Goal: Task Accomplishment & Management: Manage account settings

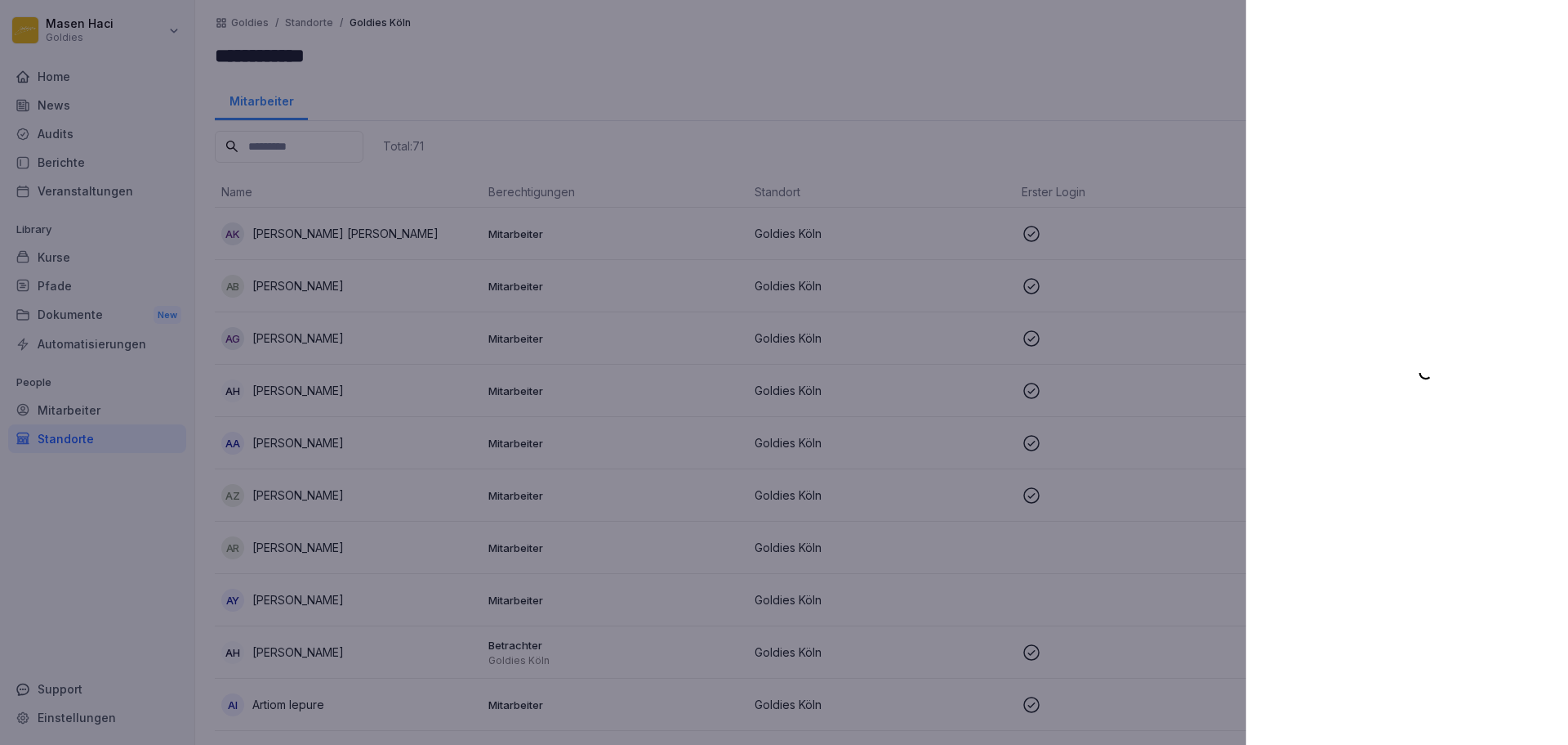
scroll to position [1564, 0]
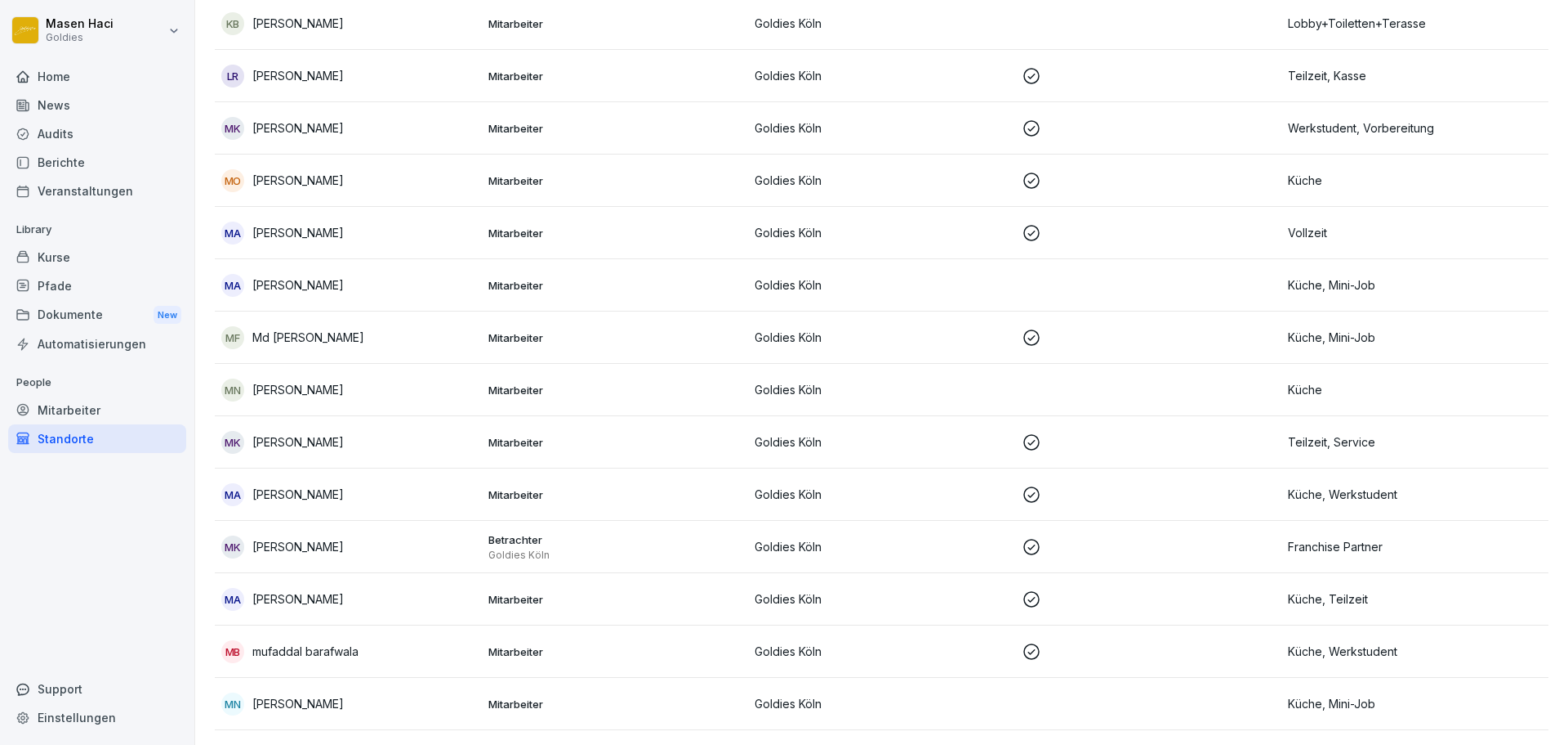
scroll to position [1778, 0]
click at [453, 246] on td "MA Mario Aleo" at bounding box center [348, 233] width 267 height 52
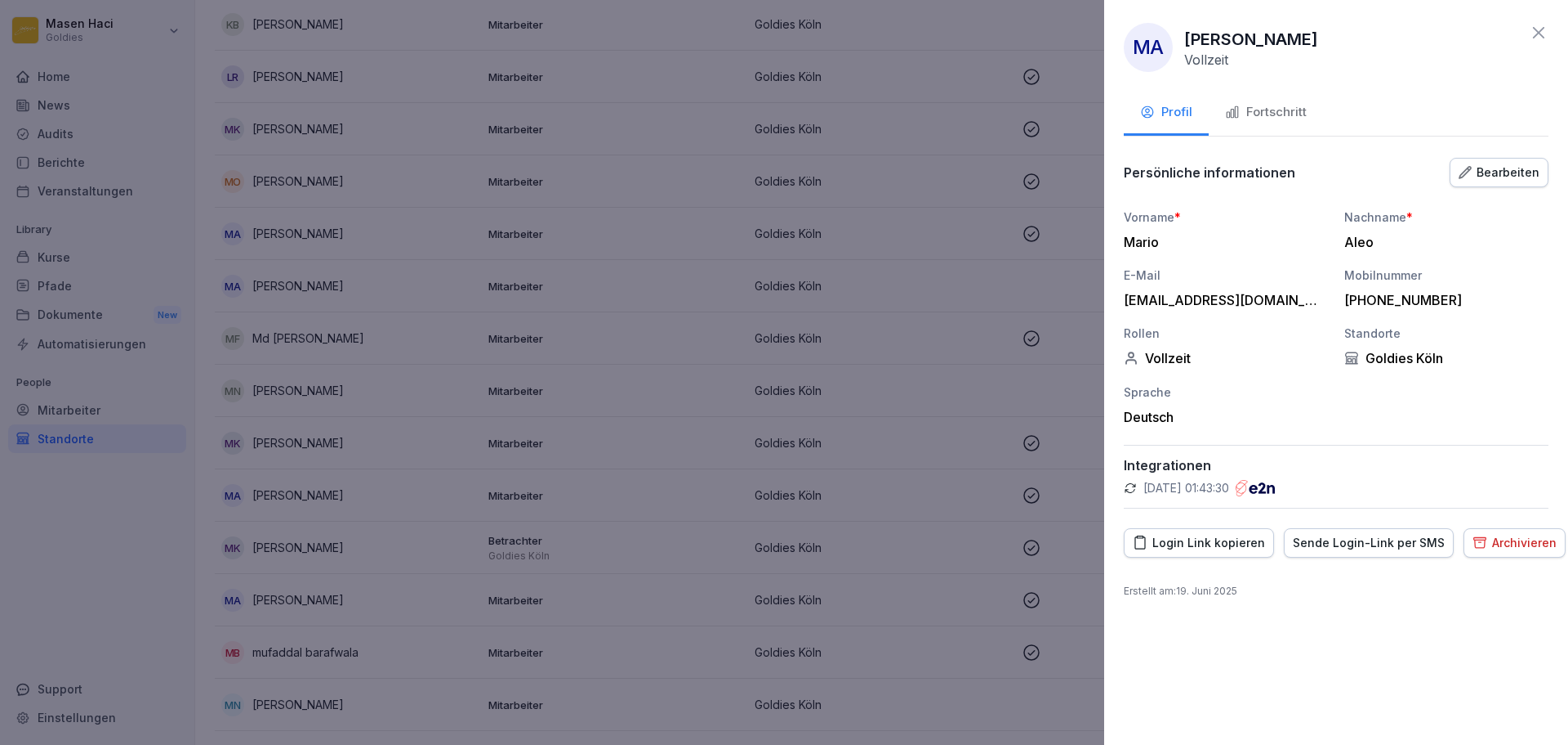
click at [1469, 156] on div "Persönliche informationen Bearbeiten" at bounding box center [1336, 173] width 425 height 33
click at [1486, 176] on div "Bearbeiten" at bounding box center [1500, 173] width 81 height 18
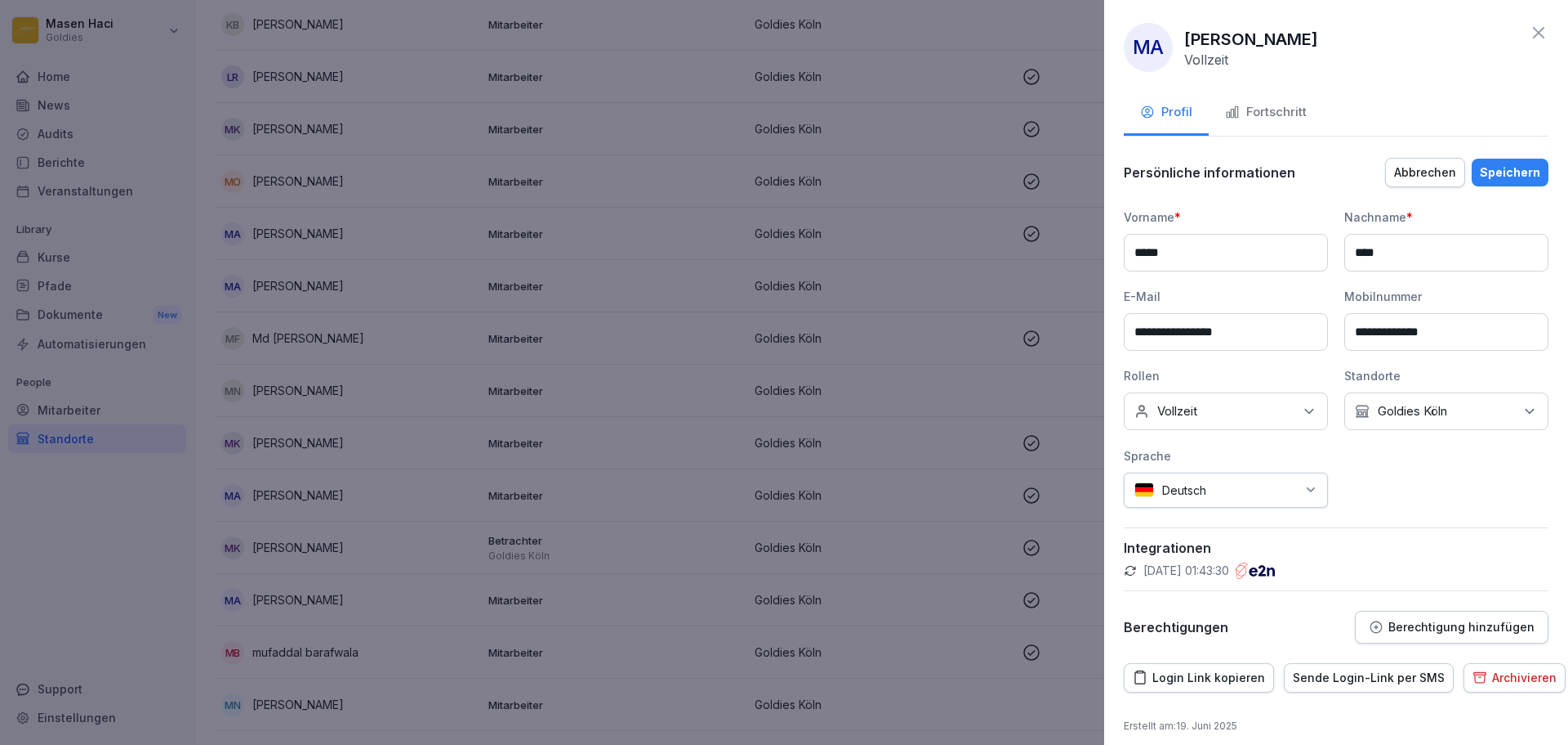
scroll to position [12, 0]
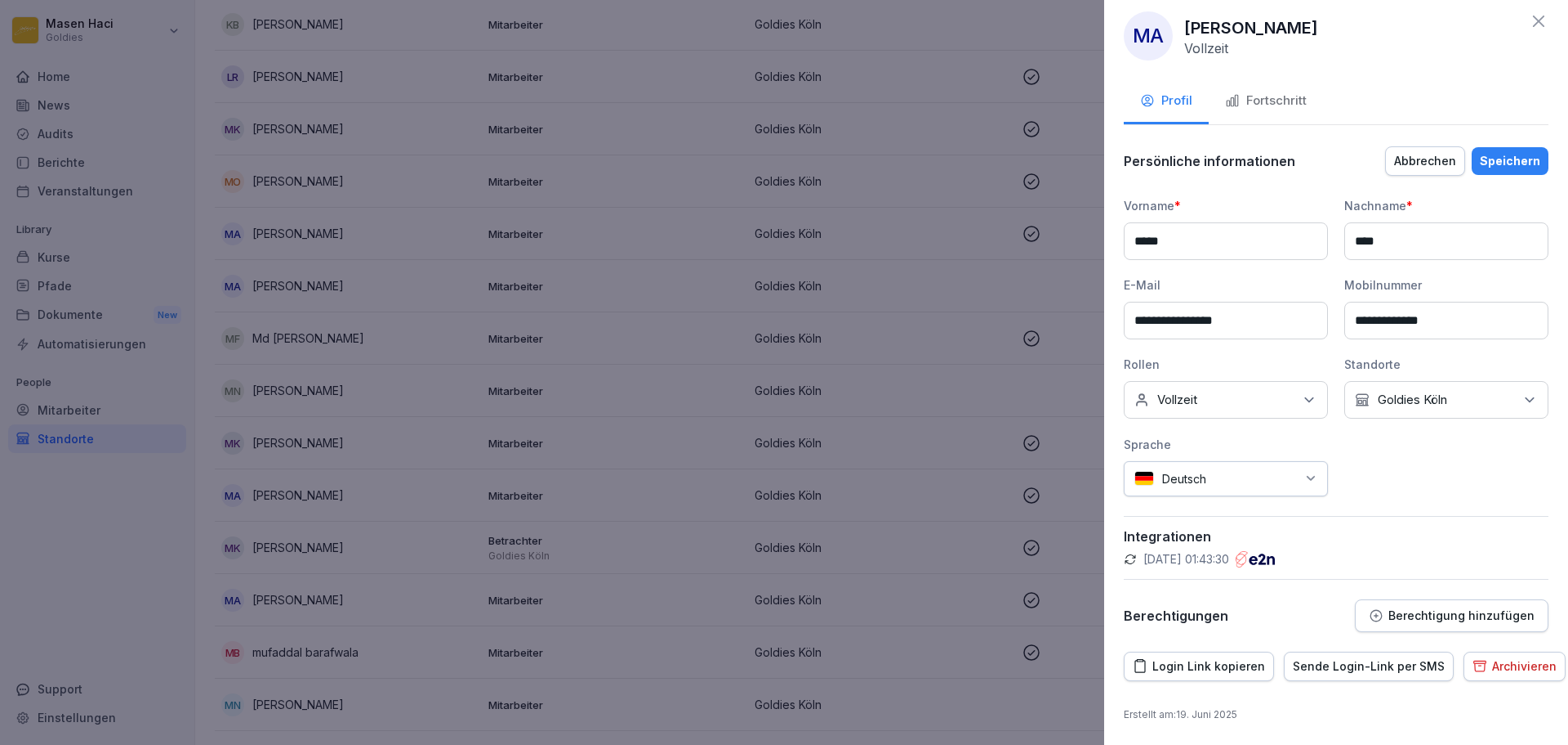
click at [1387, 622] on div "Berechtigung hinzufügen" at bounding box center [1451, 615] width 166 height 14
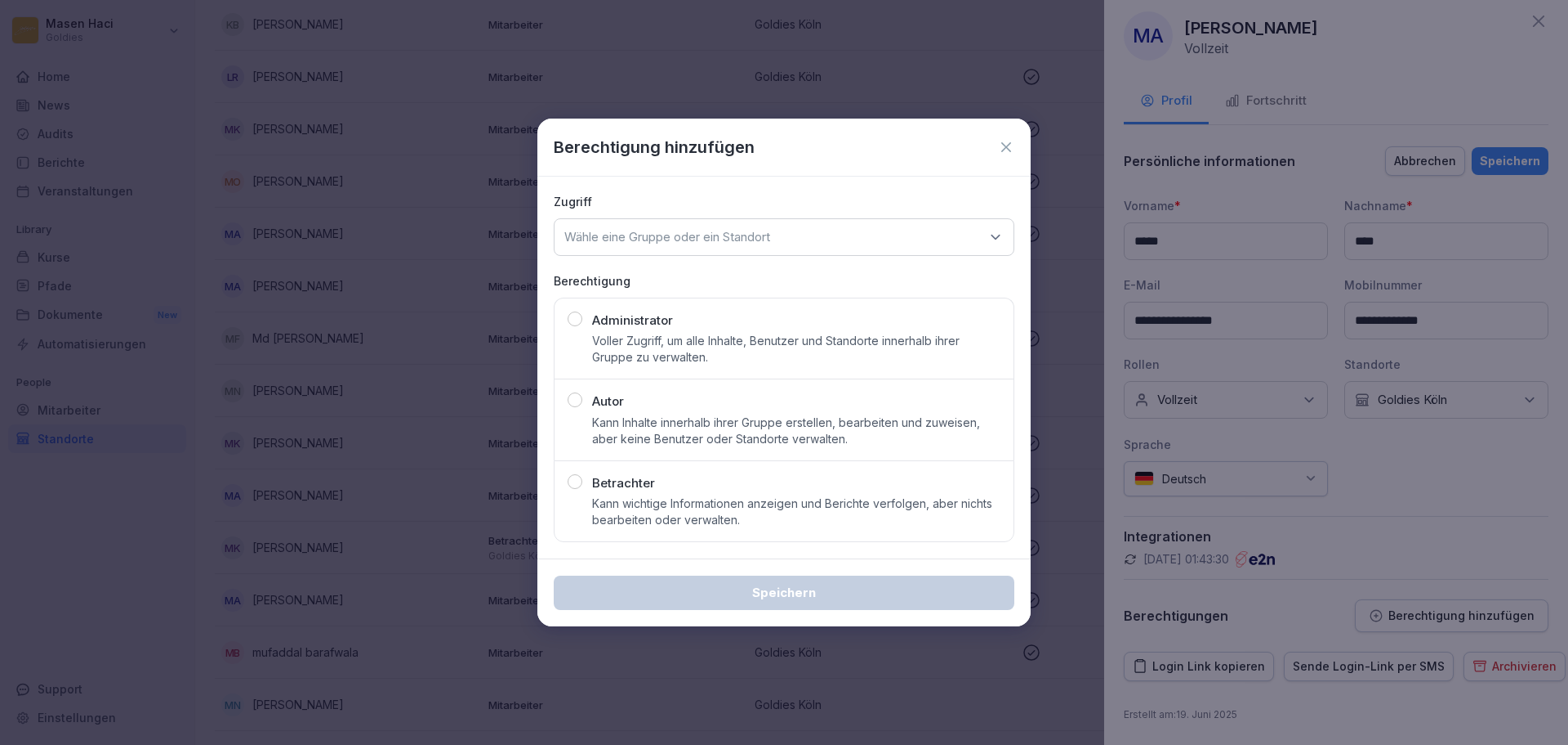
click at [667, 270] on div "Zugriff Wähle eine Gruppe oder ein Standort Berechtigung Administrator Voller Z…" at bounding box center [784, 367] width 493 height 383
click at [693, 241] on p "Wähle eine Gruppe oder ein Standort" at bounding box center [667, 236] width 206 height 16
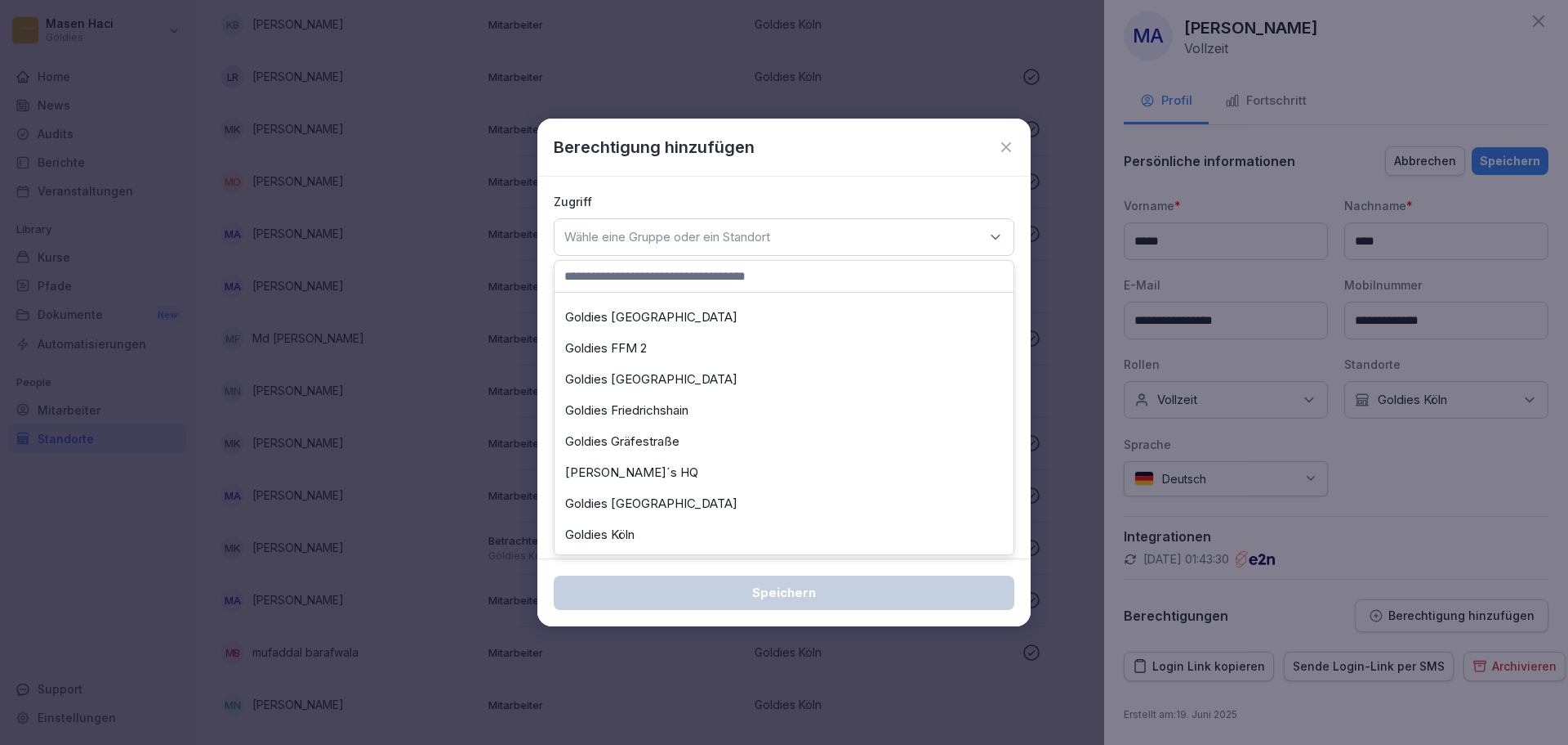
scroll to position [292, 0]
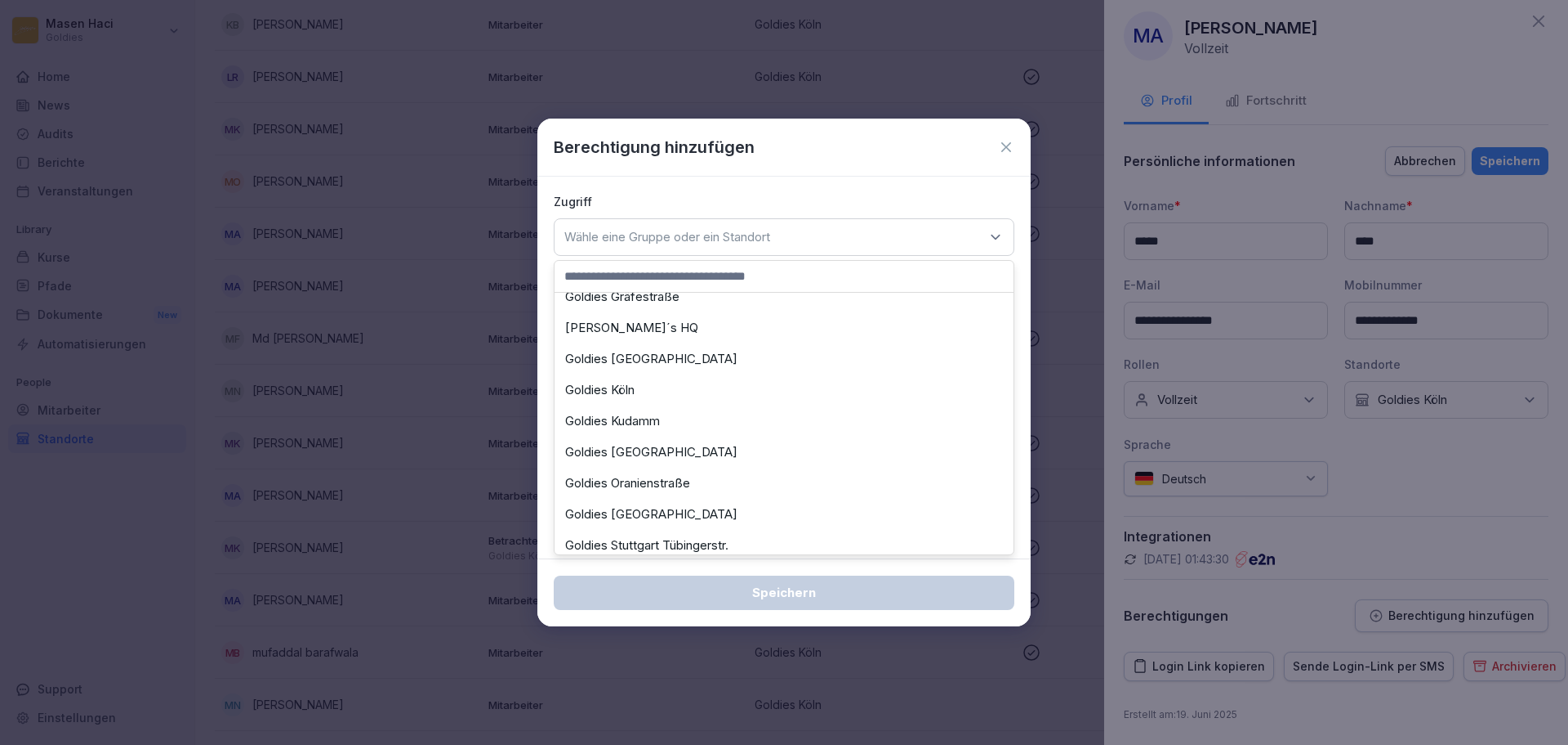
click at [605, 393] on div "Goldies Köln" at bounding box center [784, 389] width 451 height 31
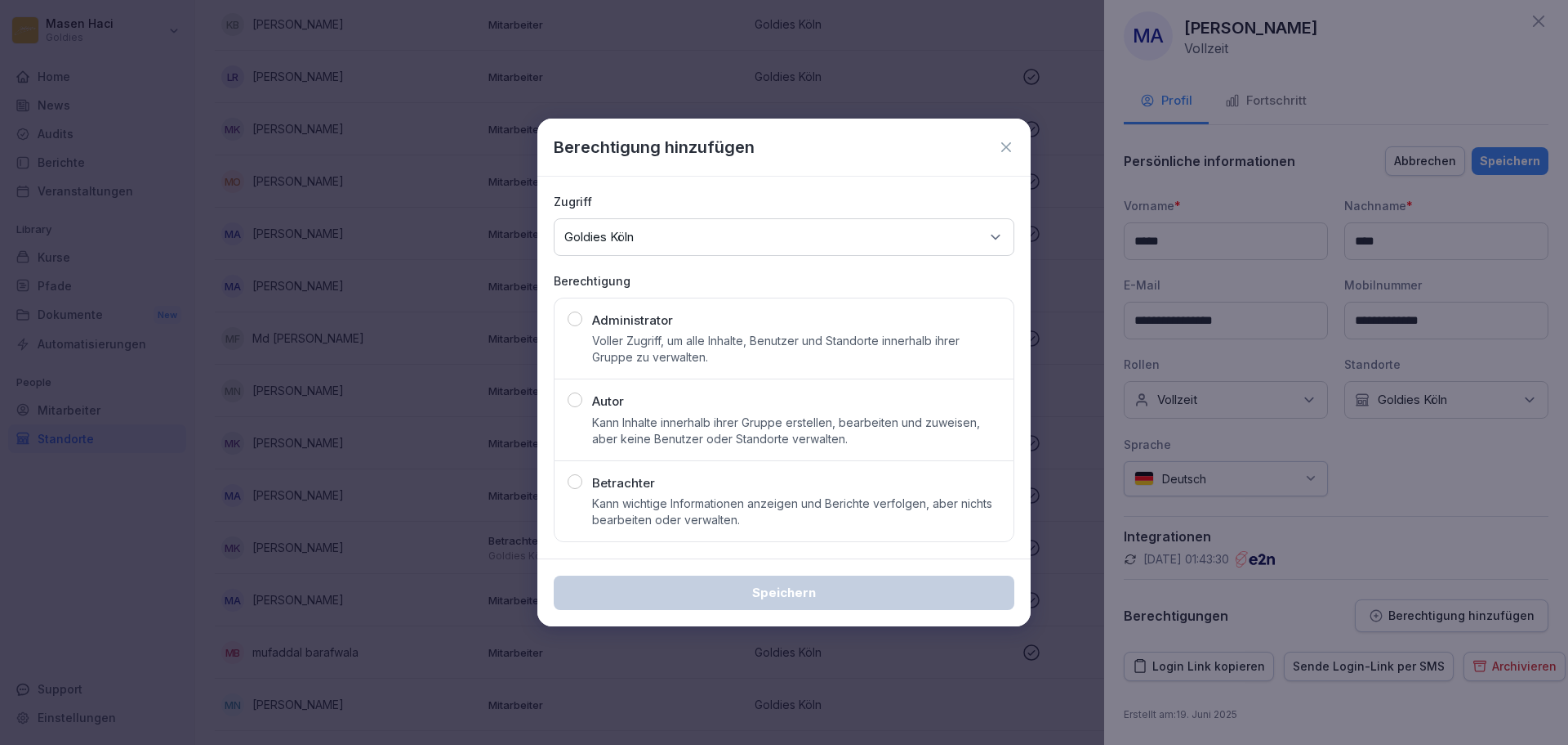
click at [648, 487] on p "Betrachter" at bounding box center [623, 484] width 63 height 19
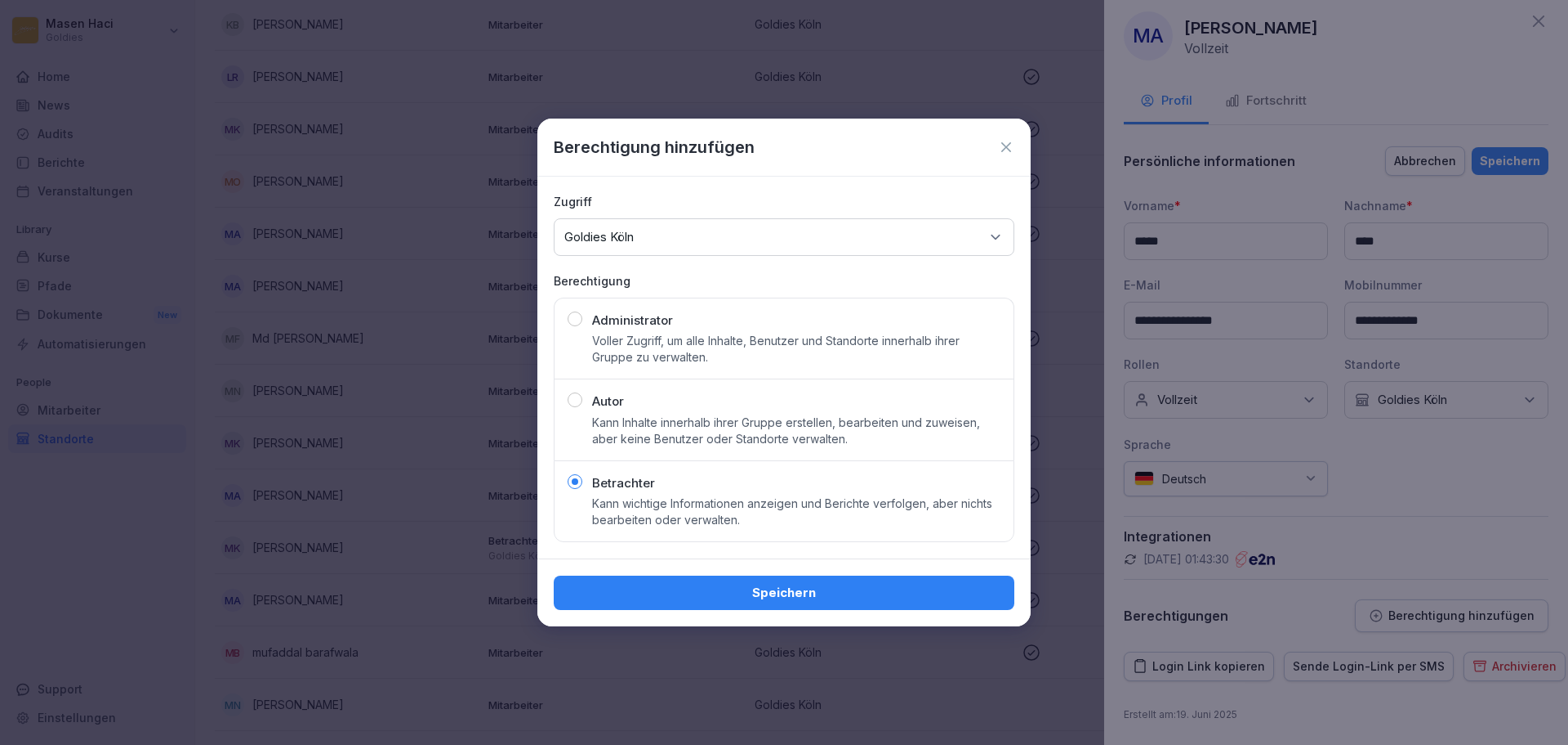
click at [782, 595] on div "Speichern" at bounding box center [784, 592] width 434 height 18
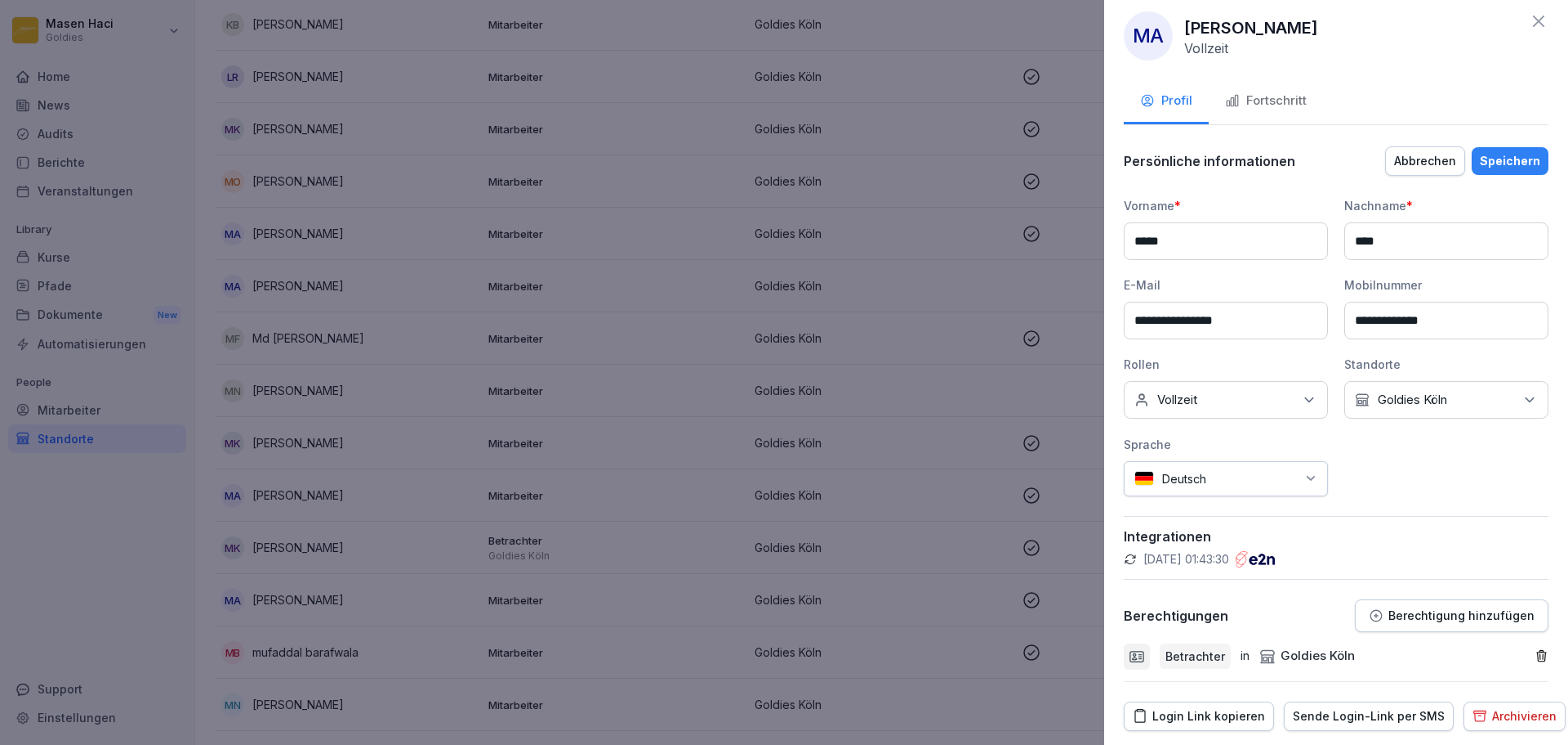
click at [1501, 153] on div "Speichern" at bounding box center [1510, 161] width 61 height 18
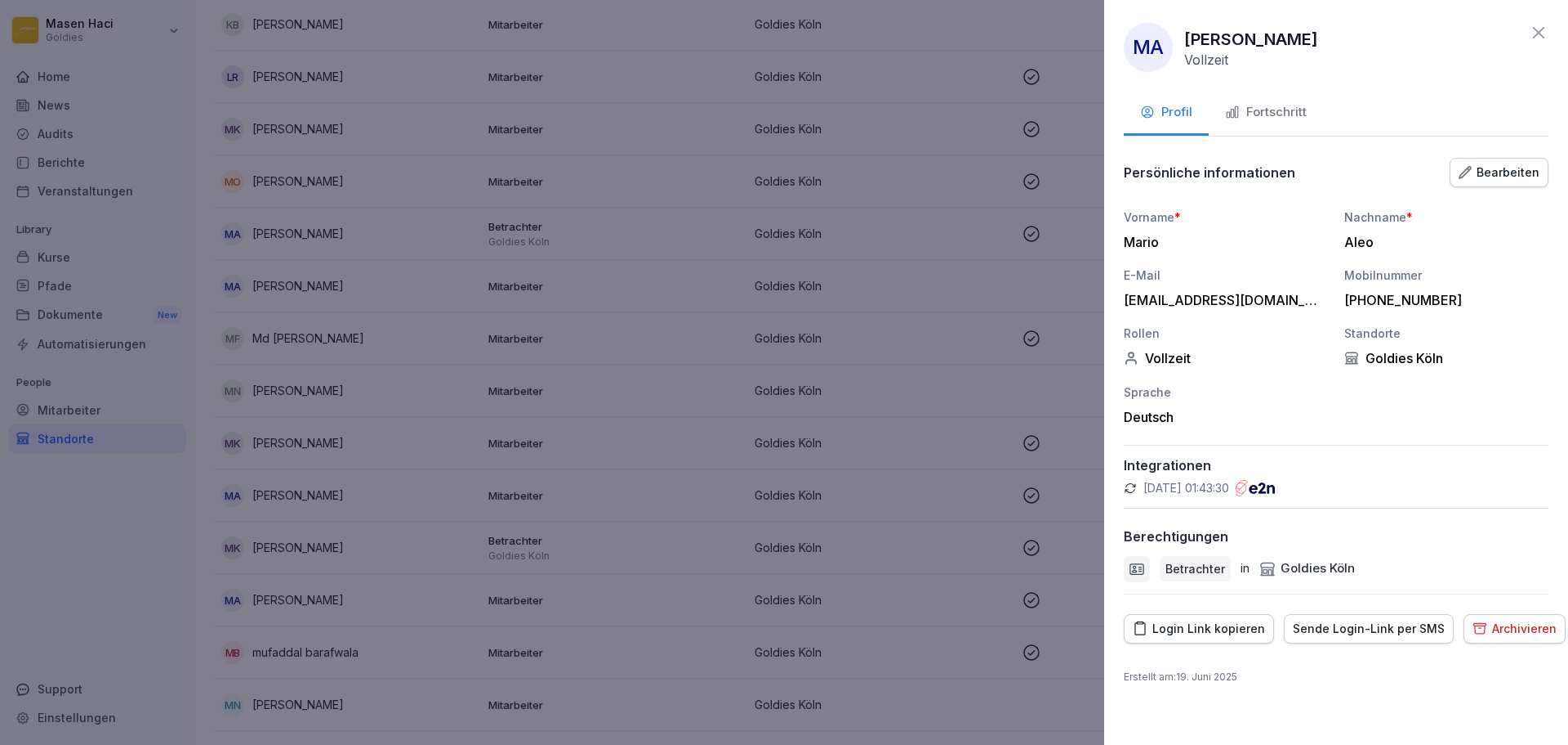
scroll to position [0, 0]
click at [721, 220] on div at bounding box center [784, 372] width 1568 height 745
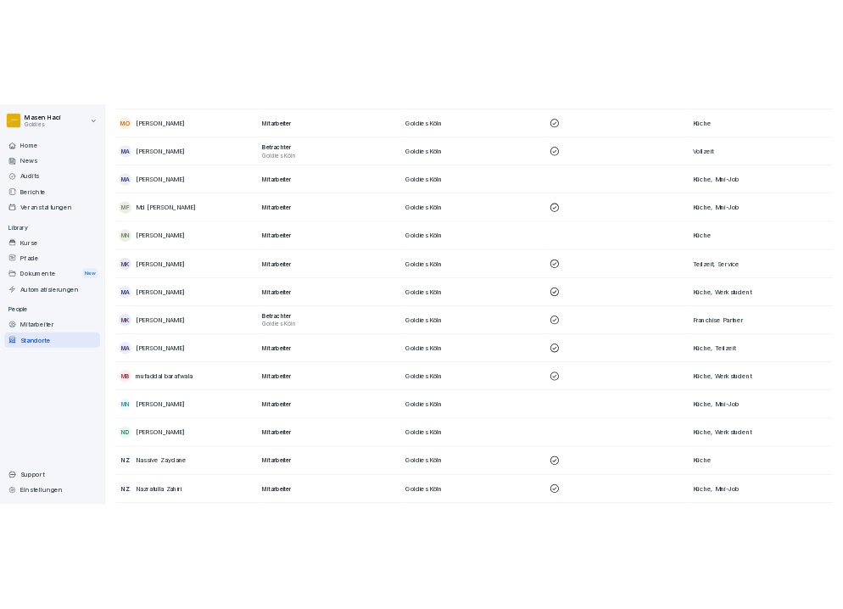
scroll to position [1996, 0]
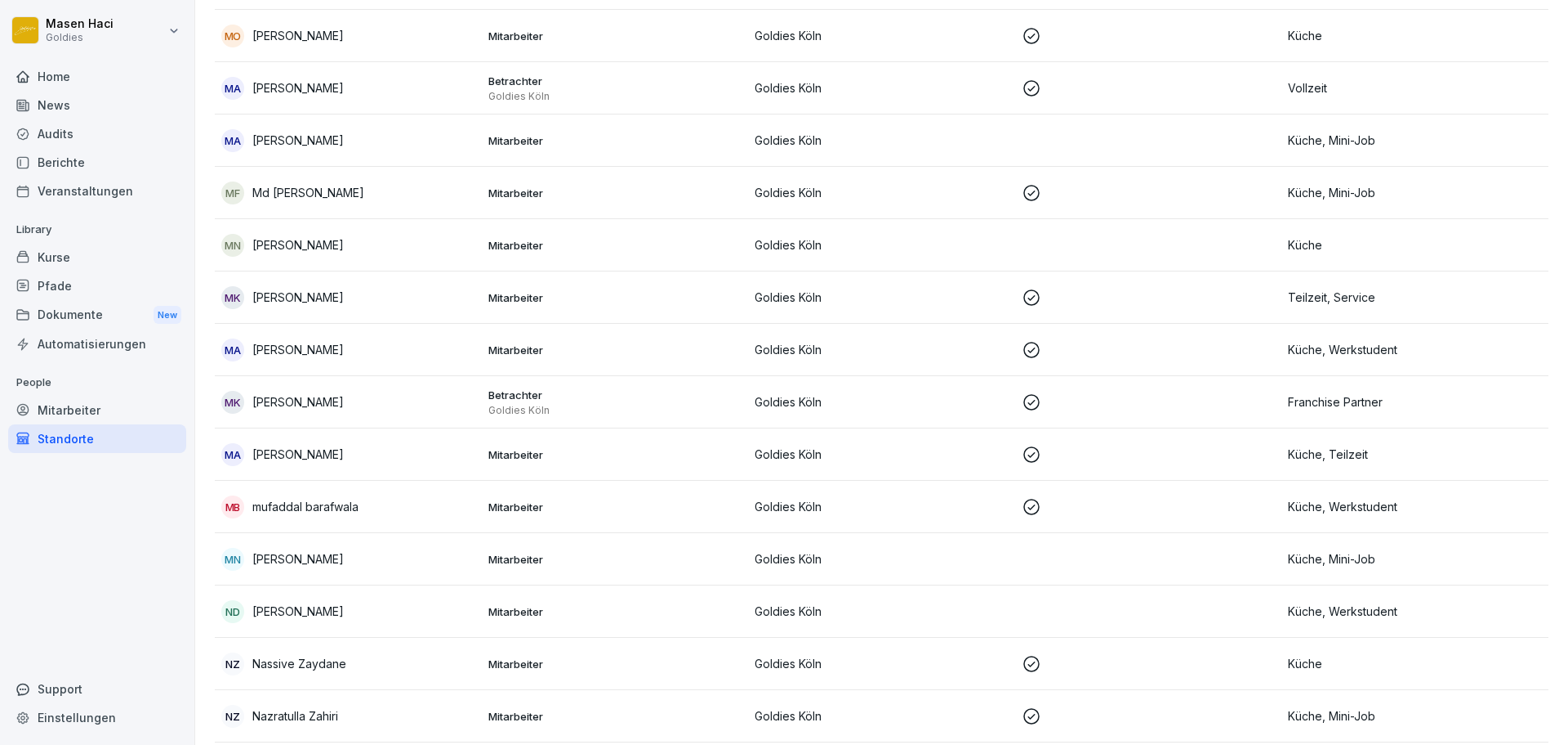
click at [320, 82] on div "MA Mario Aleo" at bounding box center [349, 89] width 254 height 23
click at [325, 87] on div "MA Mario Aleo" at bounding box center [349, 89] width 254 height 23
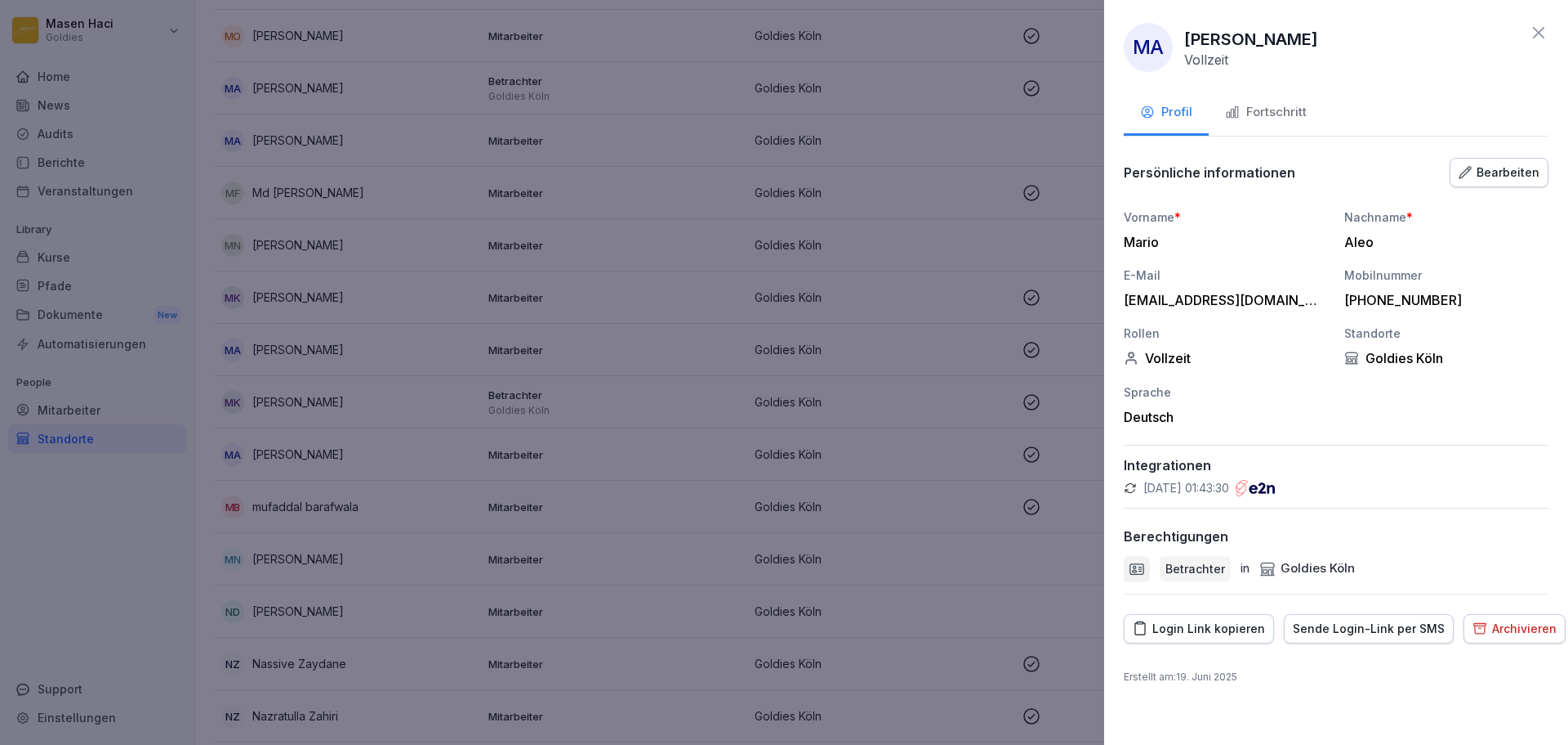
click at [1229, 487] on p "29.08.2025, 01:43:30" at bounding box center [1186, 488] width 86 height 16
click at [1338, 497] on div "Integrationen 29.08.2025, 01:43:30" at bounding box center [1336, 476] width 425 height 64
click at [1120, 487] on div "MA Mario Aleo Vollzeit Profil Fortschritt Persönliche informationen Bearbeiten …" at bounding box center [1336, 372] width 464 height 745
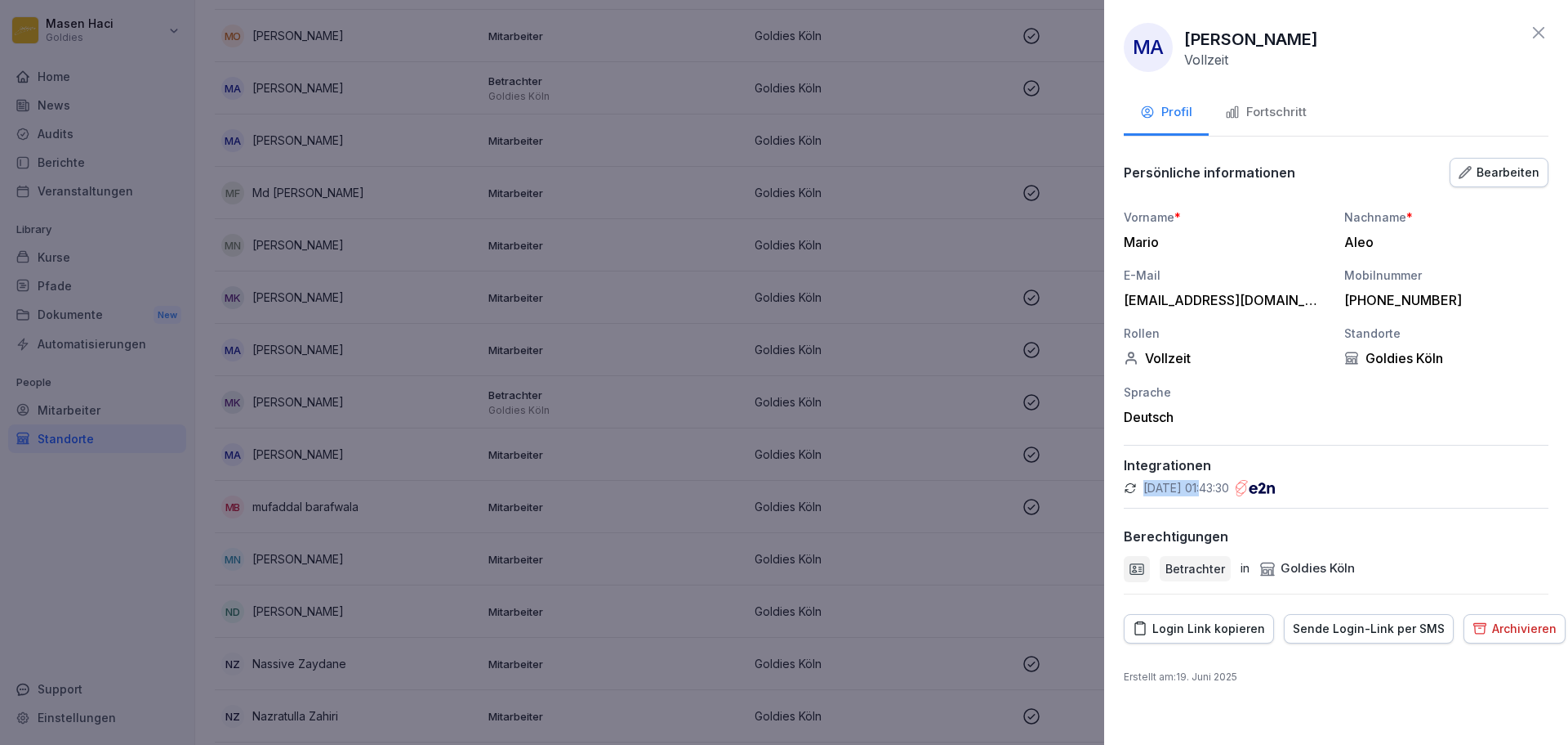
click at [1120, 487] on div "MA Mario Aleo Vollzeit Profil Fortschritt Persönliche informationen Bearbeiten …" at bounding box center [1336, 372] width 464 height 745
click at [1137, 477] on div "Integrationen 29.08.2025, 01:43:30" at bounding box center [1336, 476] width 425 height 64
click at [1200, 466] on p "Integrationen" at bounding box center [1336, 465] width 425 height 16
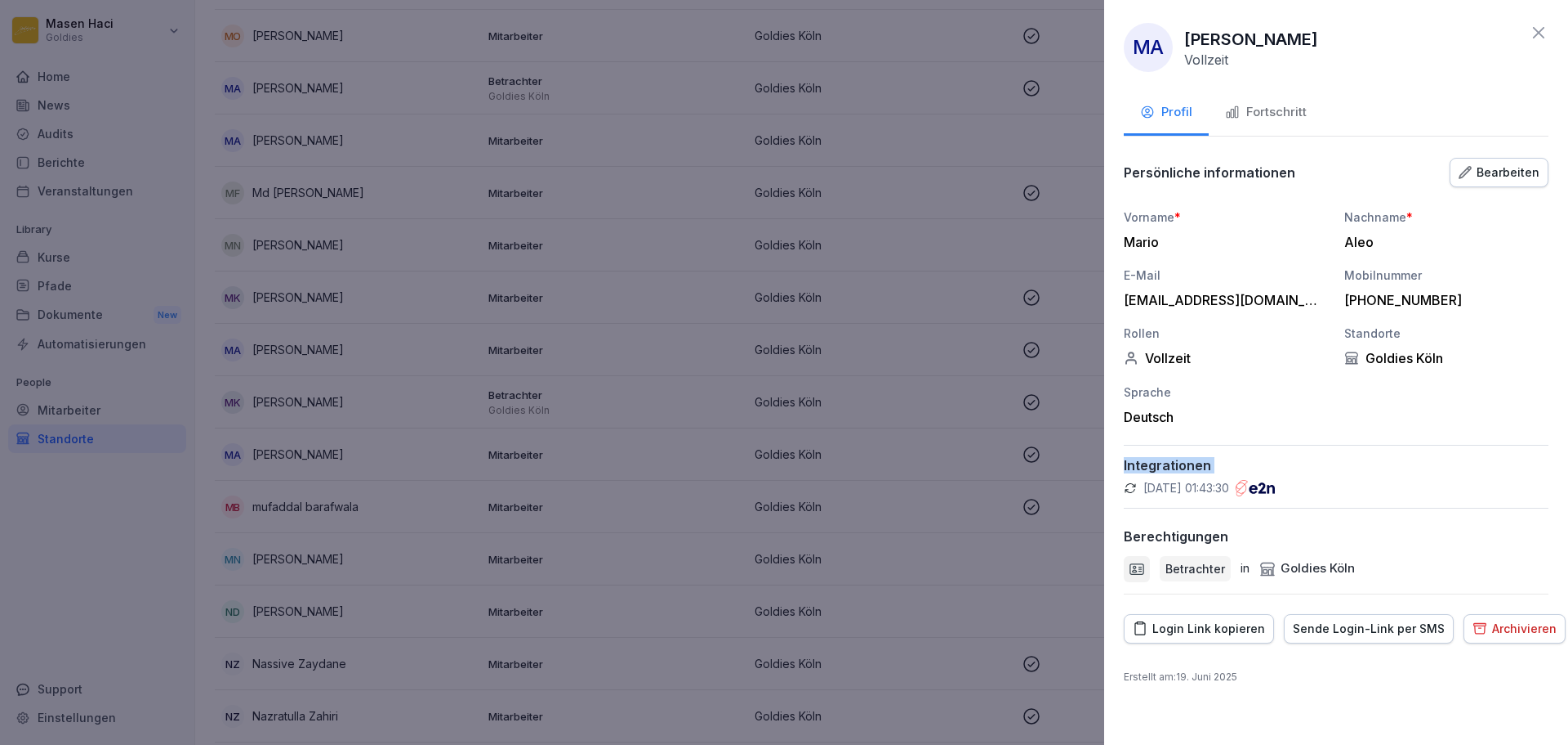
click at [1200, 466] on p "Integrationen" at bounding box center [1336, 465] width 425 height 16
click at [1219, 492] on p "29.08.2025, 01:43:30" at bounding box center [1186, 488] width 86 height 16
click at [1229, 493] on p "29.08.2025, 01:43:30" at bounding box center [1186, 488] width 86 height 16
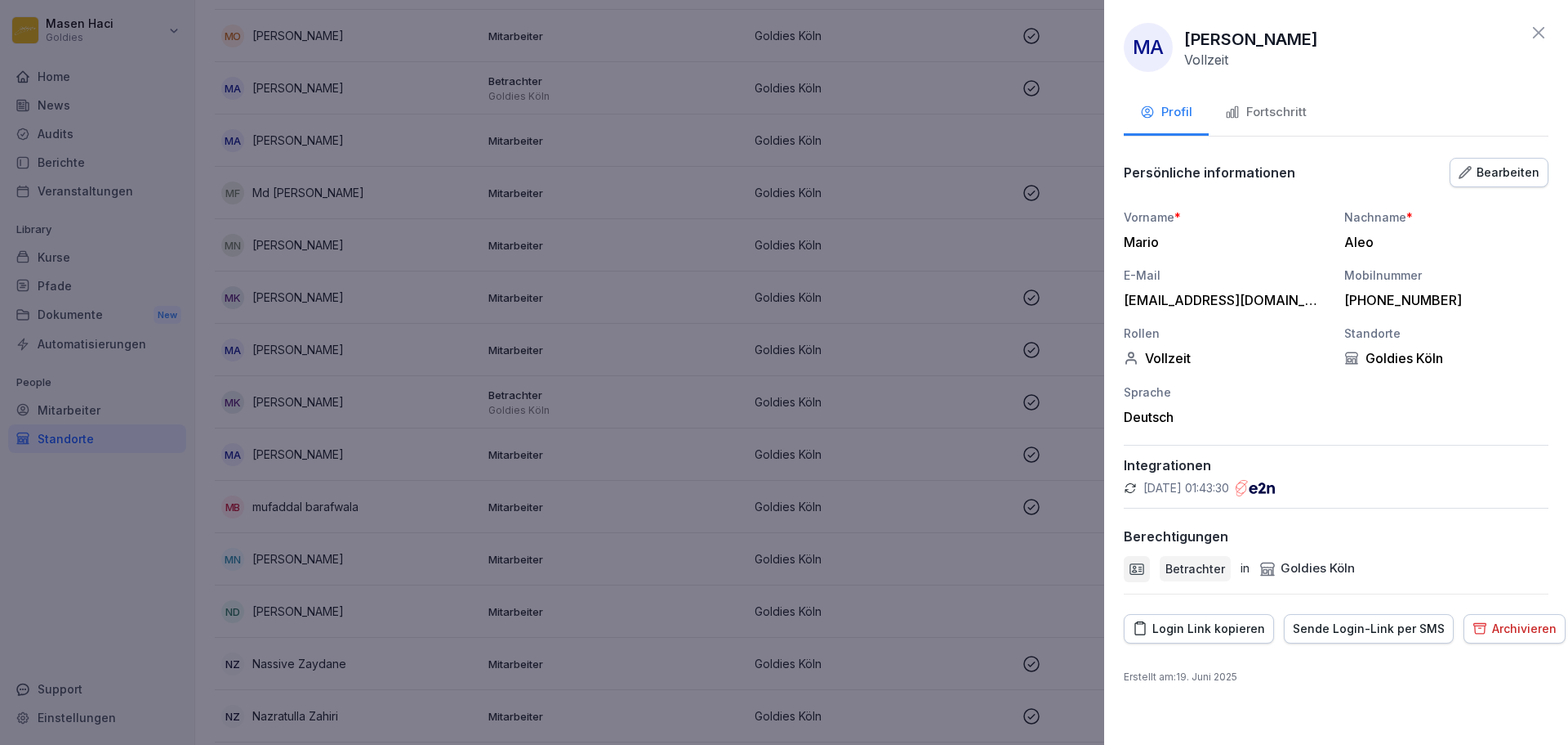
click at [1229, 493] on p "29.08.2025, 01:43:30" at bounding box center [1186, 488] width 86 height 16
click at [1115, 500] on div "MA Mario Aleo Vollzeit Profil Fortschritt Persönliche informationen Bearbeiten …" at bounding box center [1336, 372] width 464 height 745
click at [1173, 565] on p "Betrachter" at bounding box center [1195, 569] width 60 height 17
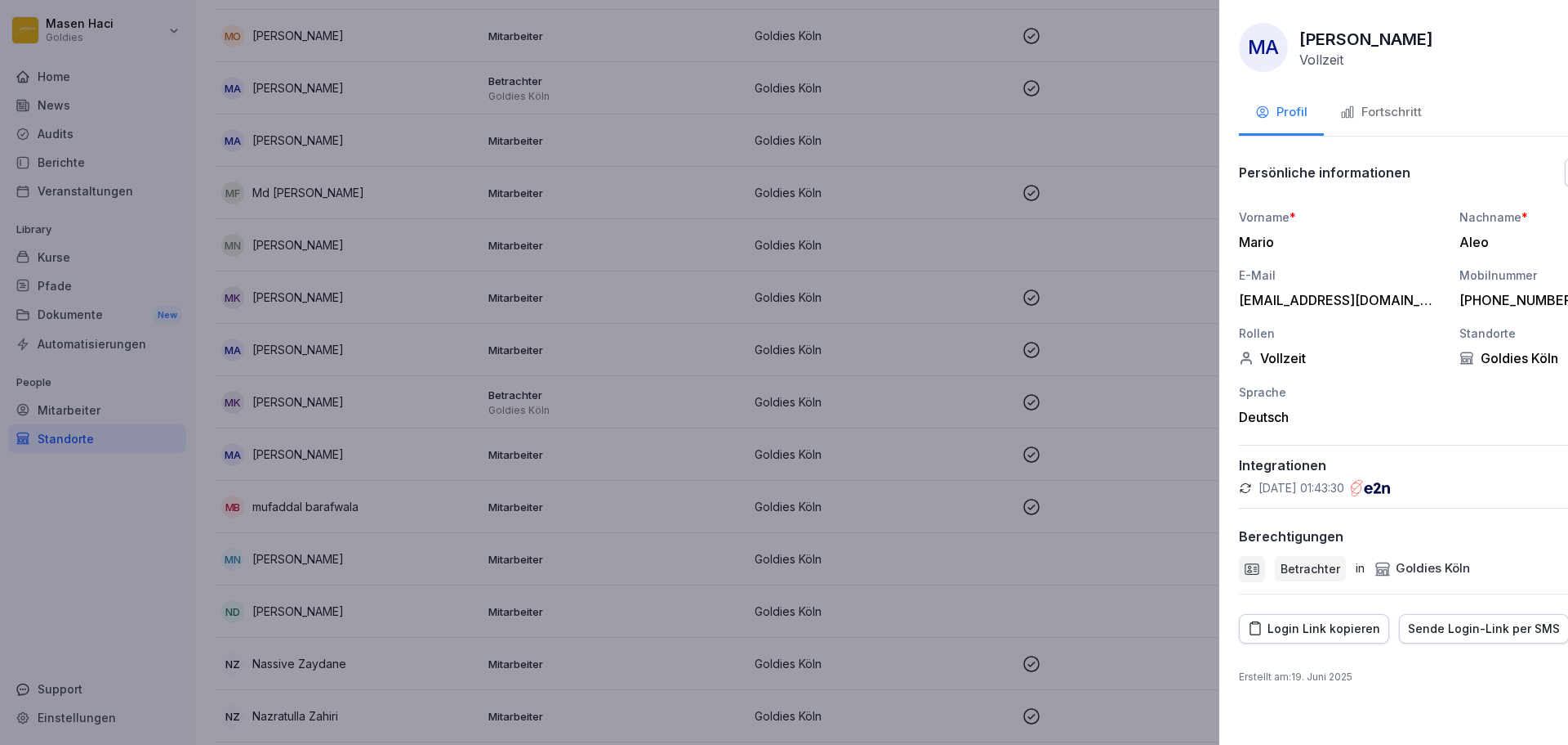
click at [696, 408] on div at bounding box center [784, 372] width 1568 height 745
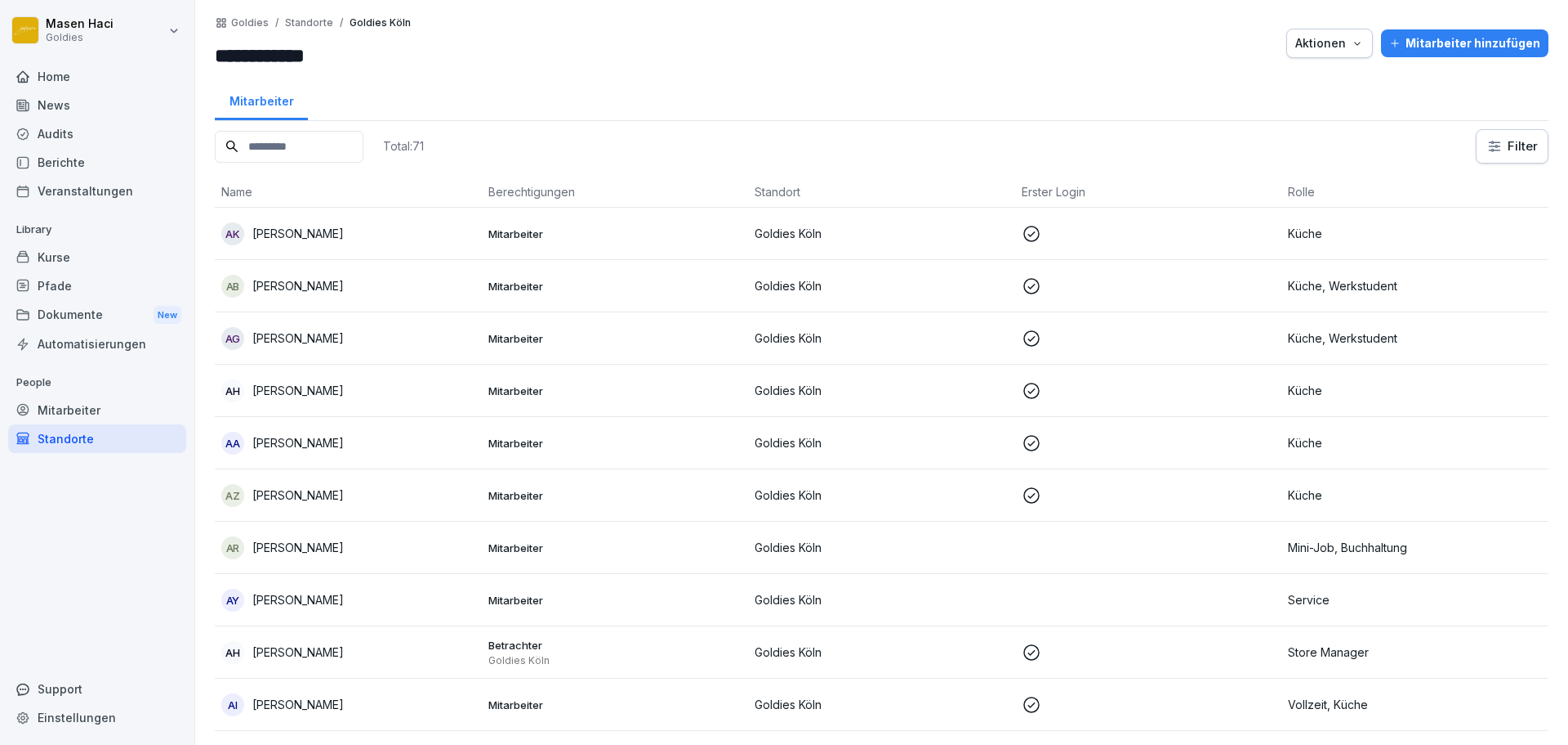
scroll to position [305, 0]
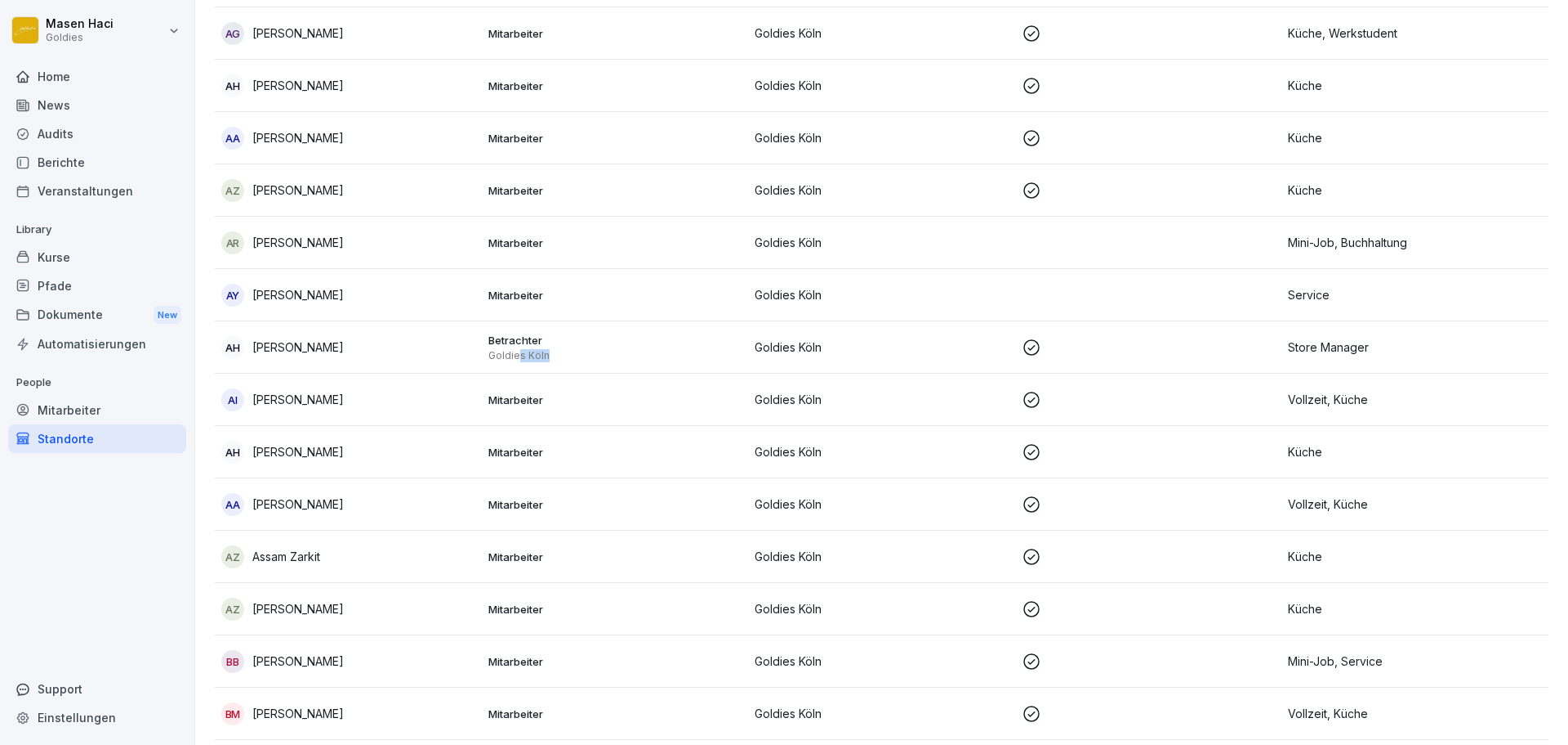
drag, startPoint x: 513, startPoint y: 358, endPoint x: 537, endPoint y: 360, distance: 24.1
click at [537, 360] on p "Goldies Köln" at bounding box center [615, 356] width 254 height 13
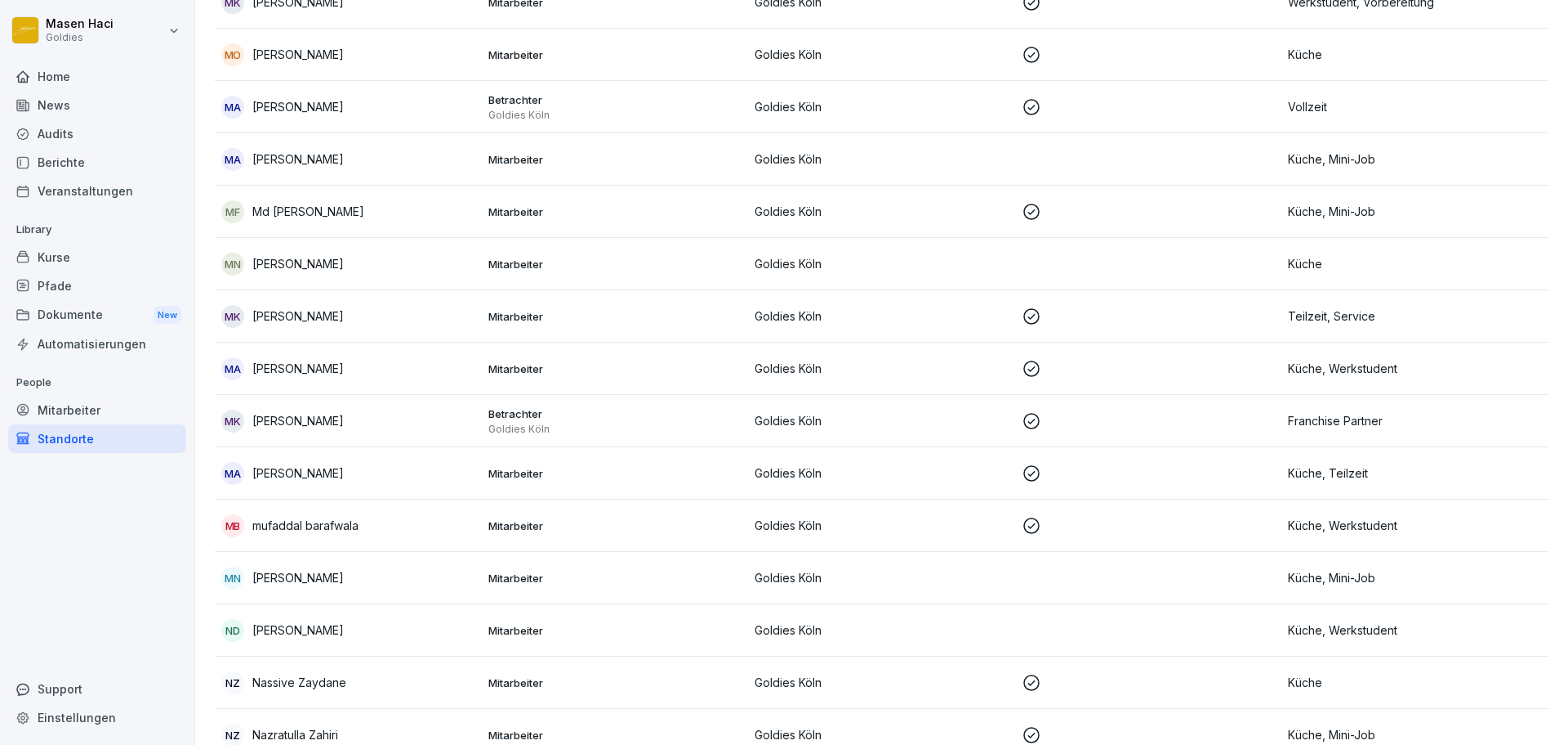
scroll to position [1906, 0]
click at [811, 162] on td at bounding box center [1148, 158] width 267 height 52
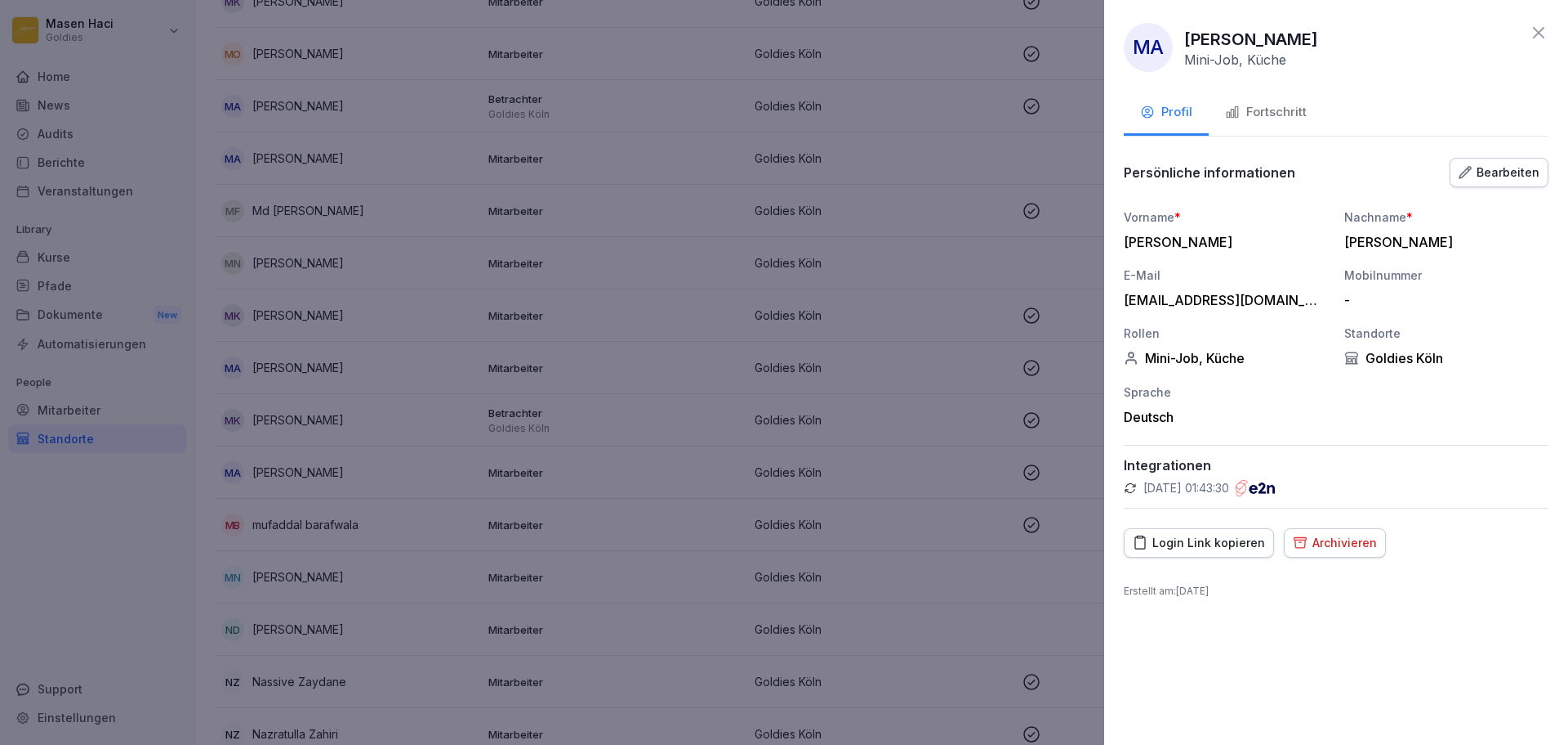
click at [811, 360] on div "Mini-Job, Küche" at bounding box center [1226, 358] width 204 height 16
click at [811, 358] on div "Mini-Job, Küche" at bounding box center [1226, 358] width 204 height 16
click at [811, 177] on div "Bearbeiten" at bounding box center [1500, 173] width 81 height 18
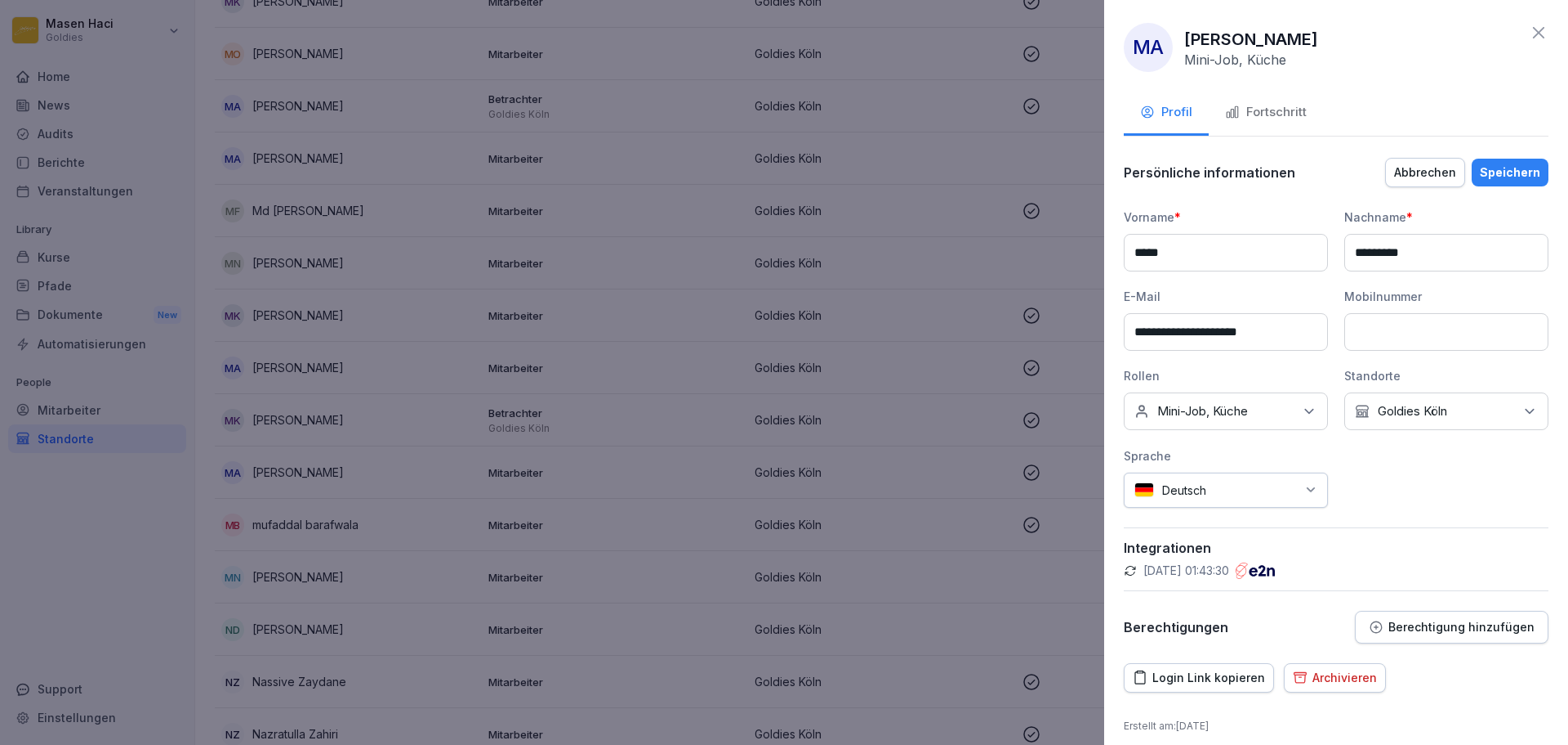
click at [811, 413] on div "Keine Rollen Mini-Job, Küche" at bounding box center [1226, 411] width 204 height 38
click at [811, 442] on div "**********" at bounding box center [1336, 358] width 425 height 299
click at [811, 572] on img at bounding box center [1255, 570] width 39 height 16
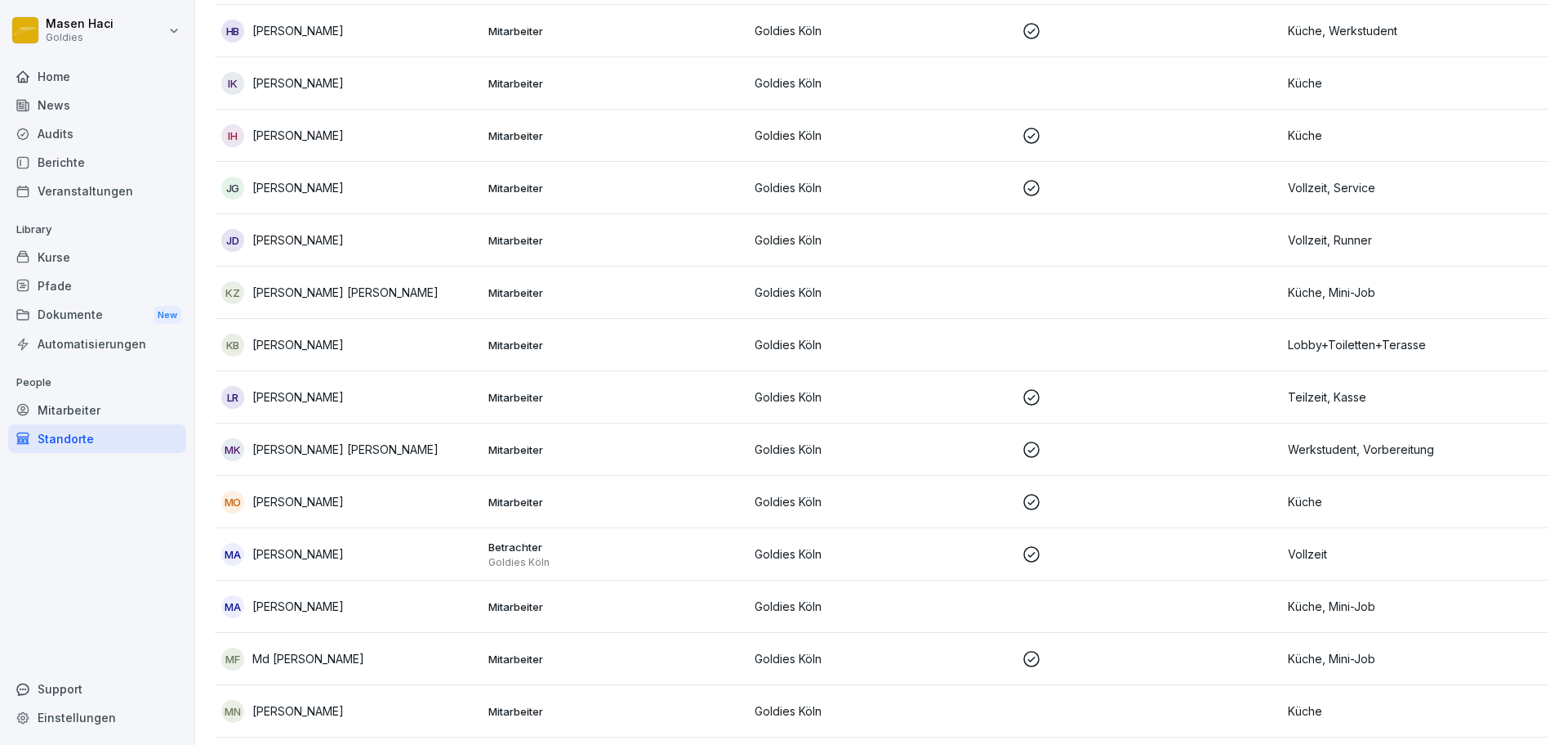
scroll to position [1459, 0]
